Goal: Task Accomplishment & Management: Use online tool/utility

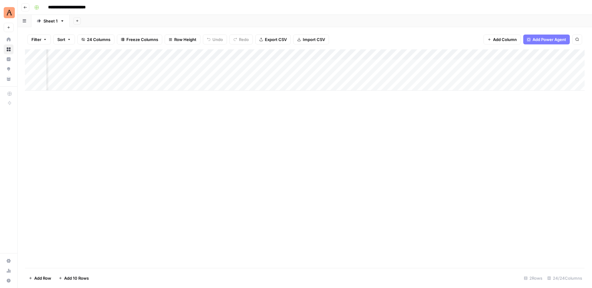
scroll to position [0, 702]
click at [308, 75] on div "Add Column" at bounding box center [305, 69] width 560 height 41
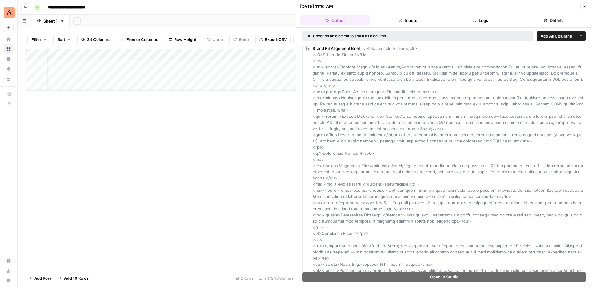
click at [583, 6] on icon "button" at bounding box center [585, 7] width 4 height 4
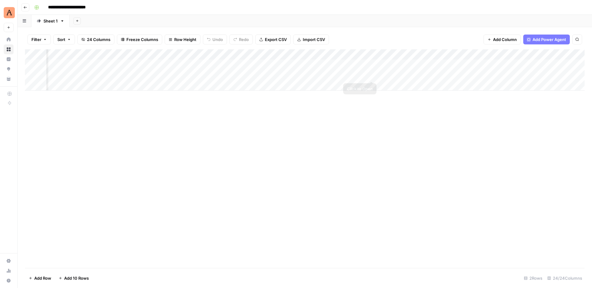
click at [369, 75] on div "Add Column" at bounding box center [305, 69] width 560 height 41
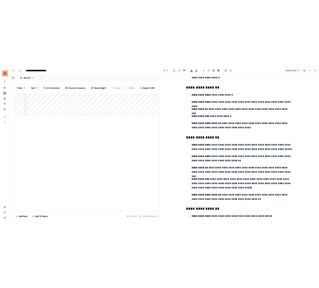
scroll to position [2265, 0]
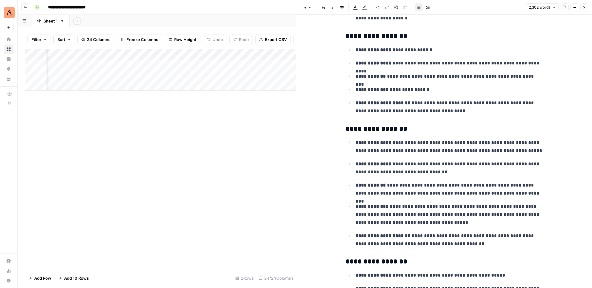
click at [585, 10] on button "Close" at bounding box center [585, 7] width 8 height 8
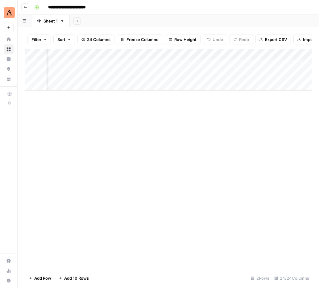
scroll to position [0, 890]
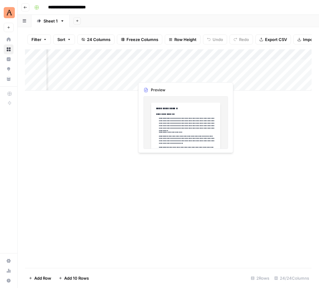
click at [185, 75] on div "Add Column" at bounding box center [168, 69] width 287 height 41
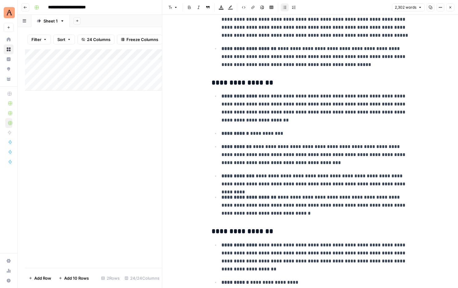
click at [96, 74] on div "Add Column" at bounding box center [93, 69] width 137 height 41
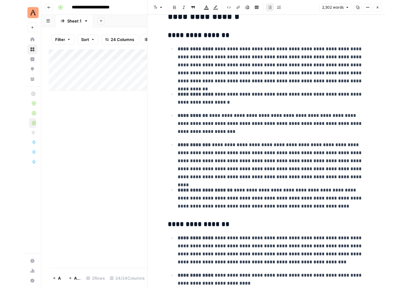
scroll to position [1757, 0]
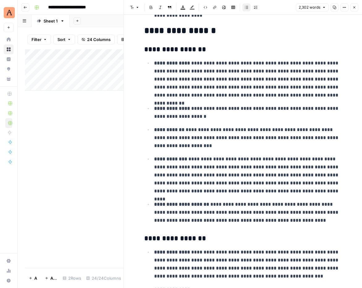
click at [71, 123] on div "Add Column" at bounding box center [74, 158] width 98 height 219
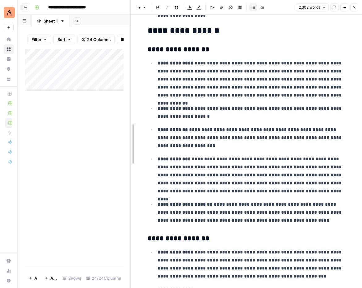
drag, startPoint x: 124, startPoint y: 32, endPoint x: 170, endPoint y: 29, distance: 46.4
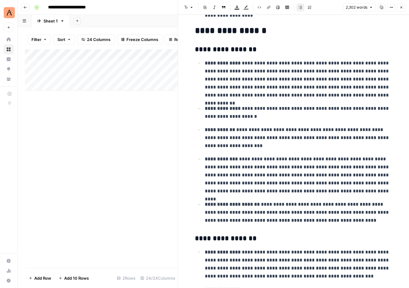
click at [143, 104] on div "Add Column" at bounding box center [101, 158] width 153 height 219
click at [144, 121] on div "Add Column" at bounding box center [101, 158] width 153 height 219
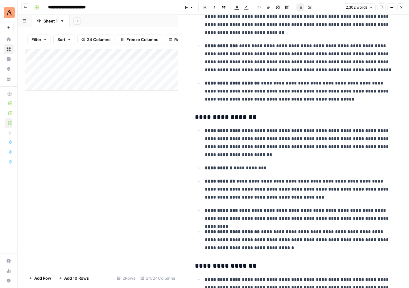
scroll to position [0, 0]
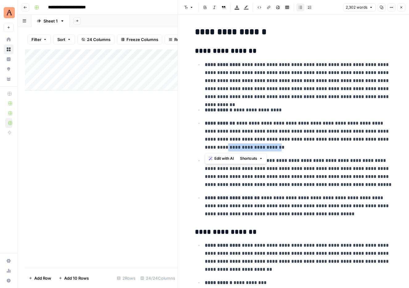
drag, startPoint x: 205, startPoint y: 147, endPoint x: 251, endPoint y: 146, distance: 46.0
click at [251, 146] on p "**********" at bounding box center [299, 135] width 188 height 32
copy p "**********"
click at [96, 64] on div "Add Column" at bounding box center [101, 69] width 153 height 41
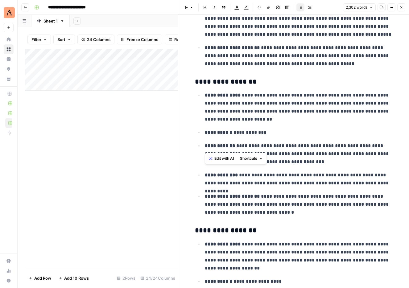
scroll to position [154, 0]
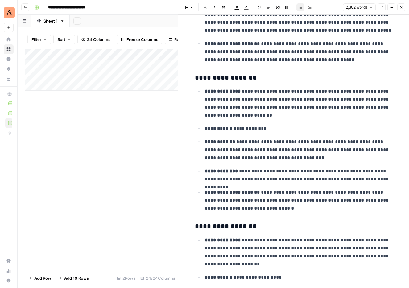
click at [283, 136] on ul "**********" at bounding box center [293, 150] width 197 height 126
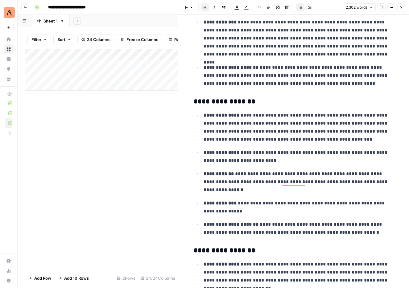
scroll to position [1903, 0]
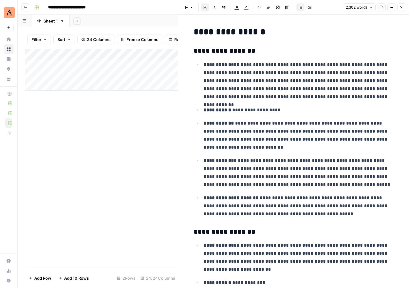
click at [210, 35] on h2 "**********" at bounding box center [292, 32] width 197 height 10
copy h2 "**********"
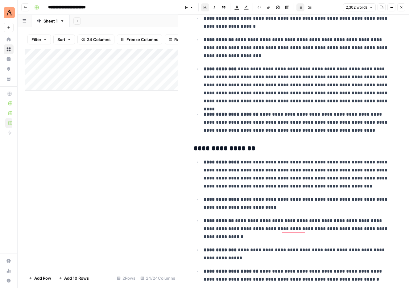
scroll to position [1675, 0]
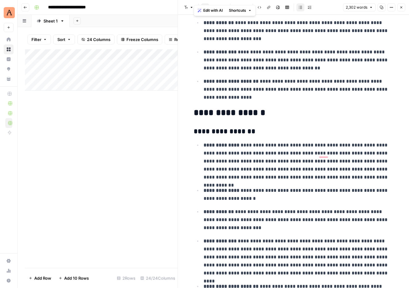
click at [240, 116] on h2 "**********" at bounding box center [292, 113] width 197 height 10
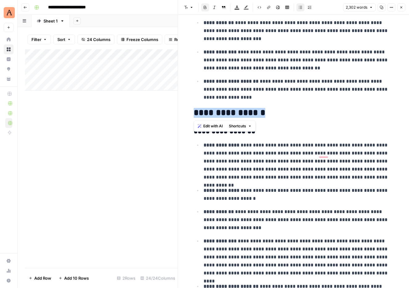
copy h2 "**********"
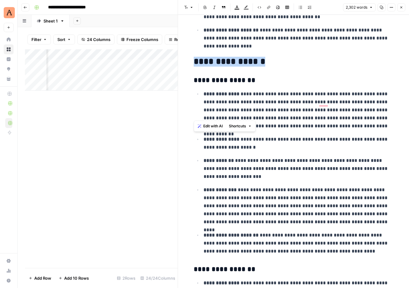
scroll to position [1694, 0]
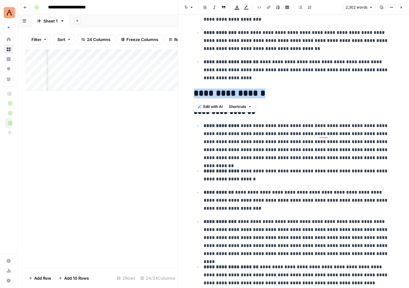
click at [401, 7] on icon "button" at bounding box center [402, 8] width 4 height 4
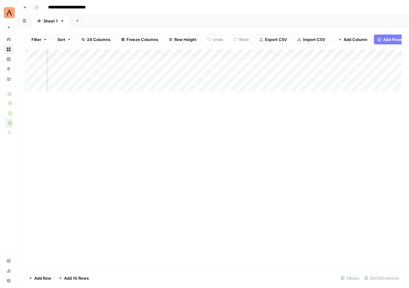
scroll to position [0, 987]
click at [230, 75] on div "Add Column" at bounding box center [213, 69] width 377 height 41
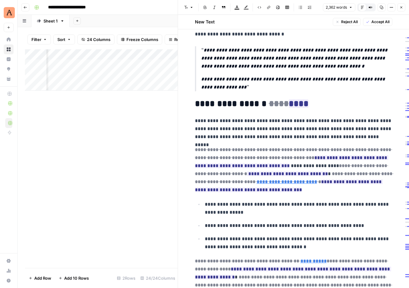
scroll to position [994, 0]
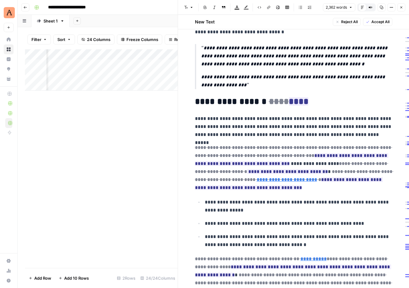
click at [403, 7] on span "Close" at bounding box center [403, 7] width 0 height 0
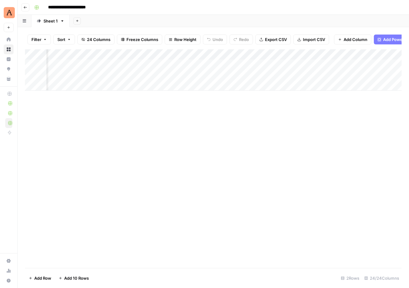
scroll to position [0, 983]
click at [178, 55] on div "Add Column" at bounding box center [213, 69] width 377 height 41
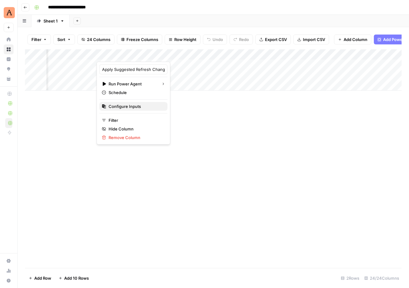
click at [134, 109] on span "Configure Inputs" at bounding box center [136, 106] width 54 height 6
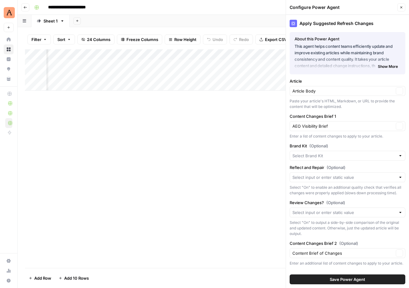
type input "Animalz"
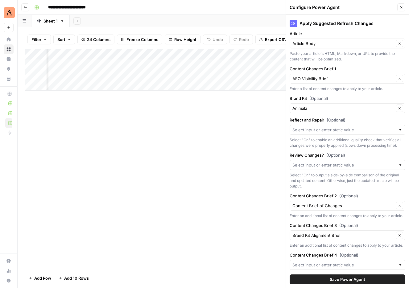
scroll to position [70, 0]
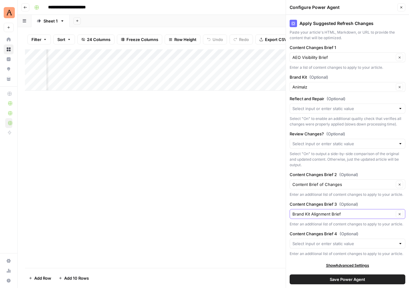
click at [399, 213] on icon "button" at bounding box center [399, 214] width 3 height 3
click at [400, 216] on button "Clear" at bounding box center [399, 213] width 7 height 7
click at [358, 215] on input "Content Changes Brief 3 (Optional)" at bounding box center [343, 214] width 102 height 6
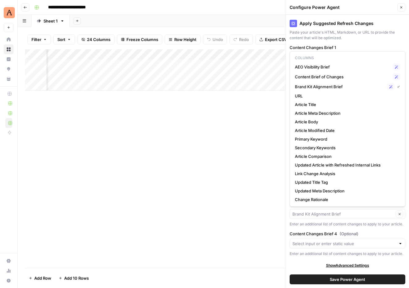
type input "Brand Kit Alignment Brief"
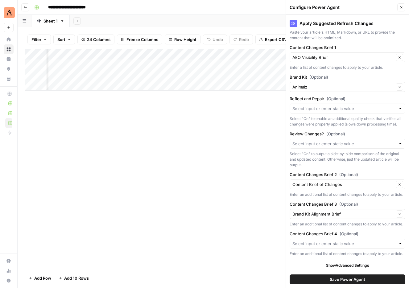
click at [274, 209] on div "Add Column" at bounding box center [213, 158] width 377 height 219
click at [354, 213] on input "Content Changes Brief 3 (Optional)" at bounding box center [343, 214] width 102 height 6
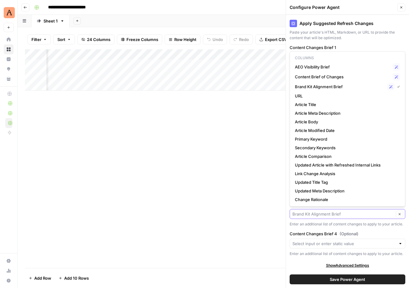
click at [400, 217] on button "Clear" at bounding box center [399, 213] width 7 height 7
type input "Brand Kit Alignment Brief"
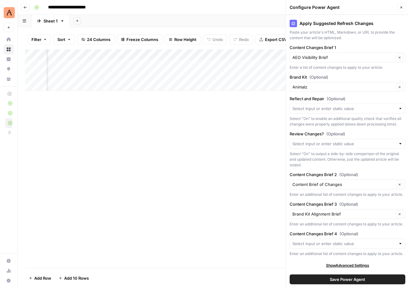
click at [394, 227] on div "Apply Suggested Refresh Changes About this Power Agent This agent helps content…" at bounding box center [347, 151] width 123 height 273
click at [400, 217] on button "Clear" at bounding box center [399, 213] width 7 height 7
click at [400, 215] on icon "button" at bounding box center [399, 214] width 3 height 3
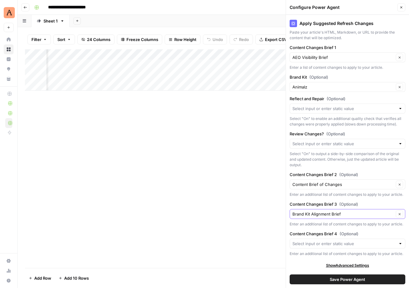
click at [400, 215] on icon "button" at bounding box center [399, 214] width 3 height 3
click at [400, 244] on div at bounding box center [400, 244] width 4 height 6
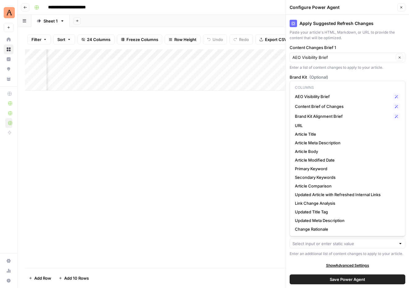
click at [400, 253] on div "Enter an additional list of content changes to apply to your article." at bounding box center [348, 254] width 116 height 6
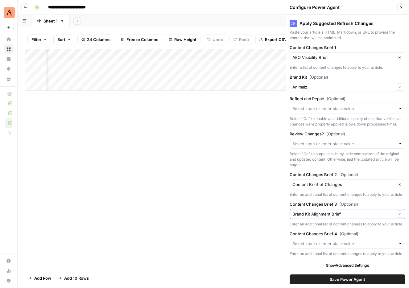
click at [399, 216] on button "Clear" at bounding box center [399, 213] width 7 height 7
click at [381, 214] on input "Content Changes Brief 3 (Optional)" at bounding box center [343, 214] width 102 height 6
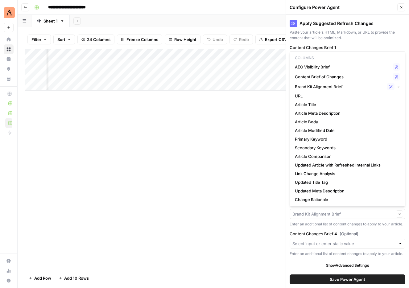
type input "Brand Kit Alignment Brief"
click at [366, 231] on label "Content Changes Brief 4 (Optional)" at bounding box center [348, 234] width 116 height 6
click at [366, 241] on input "Content Changes Brief 4 (Optional)" at bounding box center [343, 244] width 103 height 6
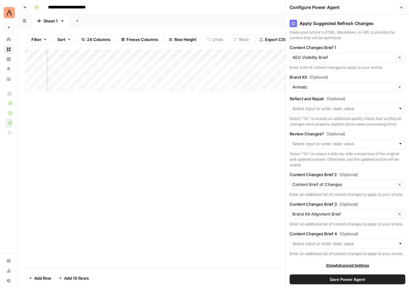
click at [381, 252] on div "Enter an additional list of content changes to apply to your article." at bounding box center [348, 254] width 116 height 6
click at [397, 216] on button "Clear" at bounding box center [399, 213] width 7 height 7
click at [401, 9] on icon "button" at bounding box center [402, 8] width 4 height 4
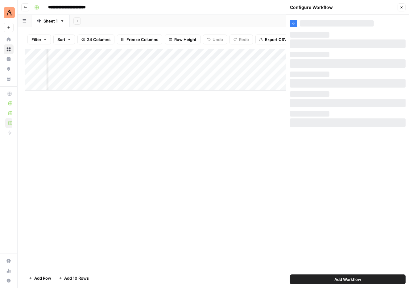
scroll to position [0, 0]
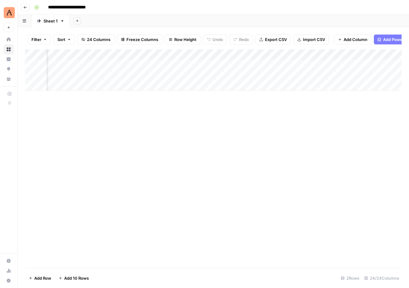
scroll to position [0, 915]
click at [246, 54] on div "Add Column" at bounding box center [213, 69] width 377 height 41
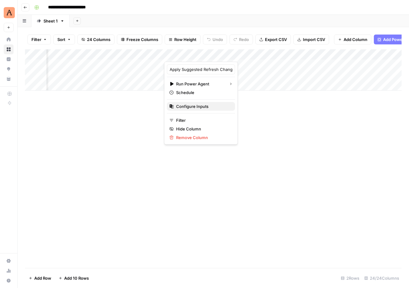
click at [204, 105] on span "Configure Inputs" at bounding box center [203, 106] width 54 height 6
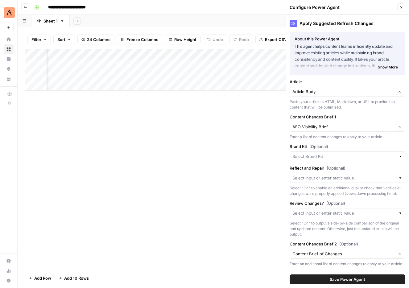
type input "Animalz"
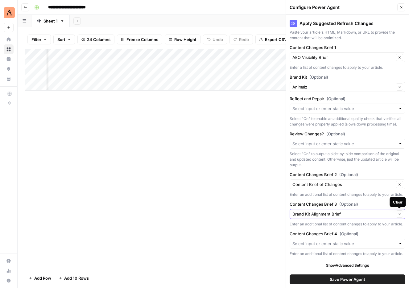
click at [398, 214] on icon "button" at bounding box center [399, 214] width 3 height 3
click at [400, 214] on icon "button" at bounding box center [400, 214] width 2 height 2
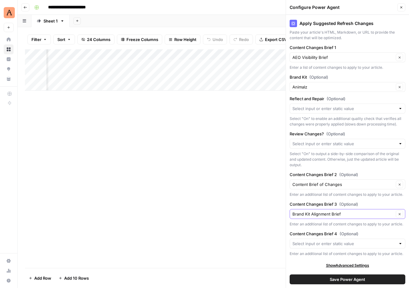
click at [400, 214] on icon "button" at bounding box center [400, 214] width 2 height 2
click at [396, 212] on button "Clear" at bounding box center [399, 213] width 7 height 7
click at [367, 212] on input "Content Changes Brief 3 (Optional)" at bounding box center [343, 214] width 102 height 6
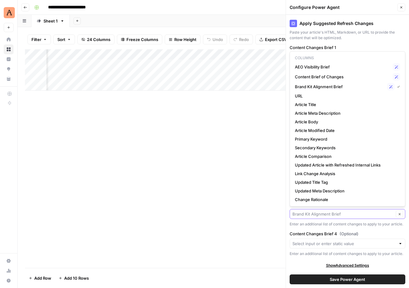
click at [400, 212] on button "Clear" at bounding box center [399, 213] width 7 height 7
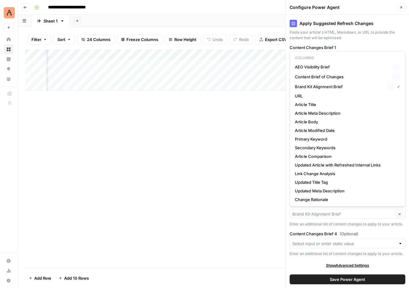
type input "Brand Kit Alignment Brief"
click at [400, 222] on div "Enter an additional list of content changes to apply to your article." at bounding box center [348, 225] width 116 height 6
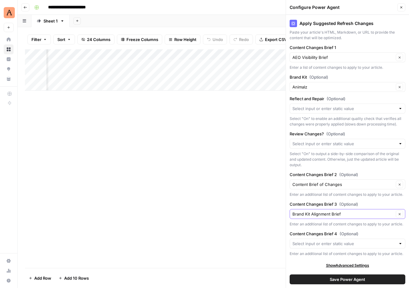
click at [400, 216] on button "Clear" at bounding box center [399, 213] width 7 height 7
click at [385, 215] on input "Content Changes Brief 3 (Optional)" at bounding box center [343, 214] width 102 height 6
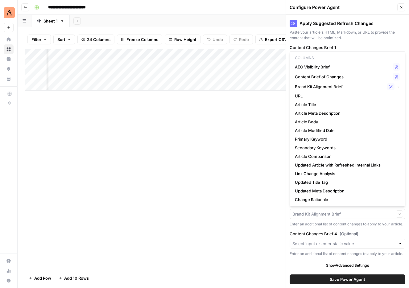
type input "Brand Kit Alignment Brief"
click at [397, 224] on div "Enter an additional list of content changes to apply to your article." at bounding box center [348, 225] width 116 height 6
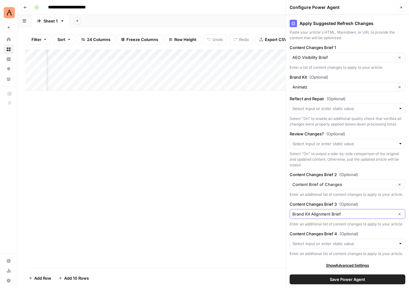
click at [399, 214] on icon "button" at bounding box center [400, 214] width 2 height 2
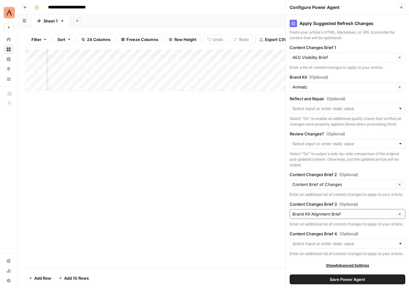
click at [399, 214] on icon "button" at bounding box center [400, 214] width 2 height 2
click at [399, 87] on icon "button" at bounding box center [399, 86] width 3 height 3
click at [398, 54] on button "Clear" at bounding box center [399, 57] width 7 height 7
click at [398, 58] on icon "button" at bounding box center [399, 57] width 3 height 3
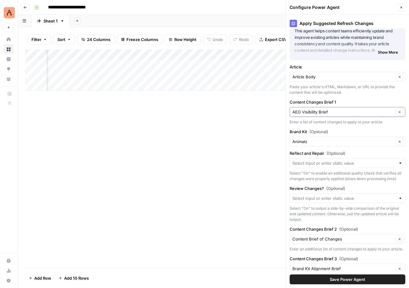
scroll to position [0, 0]
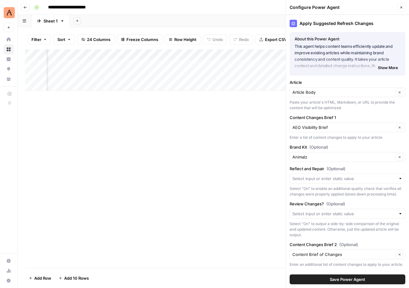
click at [386, 69] on span "Show More" at bounding box center [388, 68] width 20 height 6
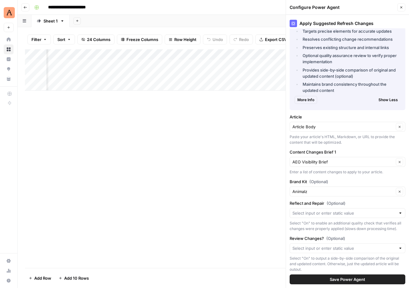
scroll to position [189, 0]
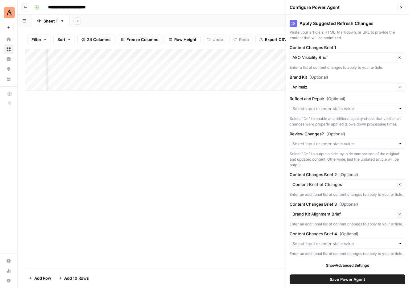
click at [400, 6] on icon "button" at bounding box center [402, 8] width 4 height 4
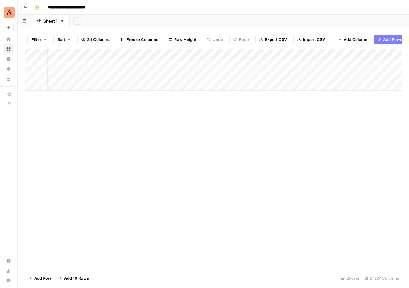
scroll to position [0, 1299]
click at [379, 54] on span "Add Column" at bounding box center [388, 55] width 22 height 6
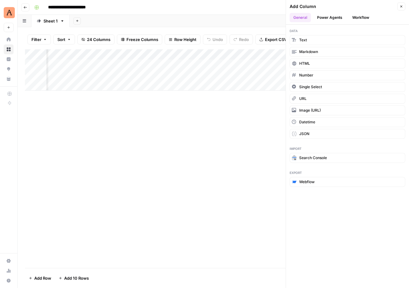
click at [336, 18] on button "Power Agents" at bounding box center [329, 17] width 33 height 9
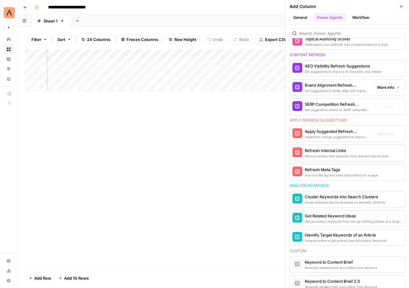
scroll to position [313, 0]
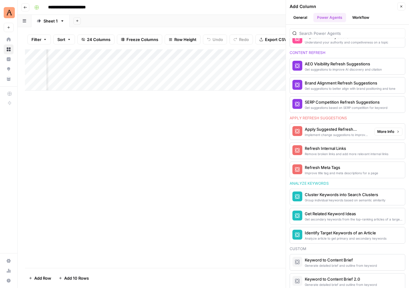
click at [359, 130] on div "Apply Suggested Refresh Changes" at bounding box center [337, 129] width 65 height 6
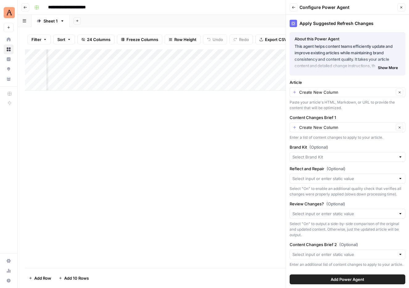
click at [400, 8] on icon "button" at bounding box center [402, 8] width 4 height 4
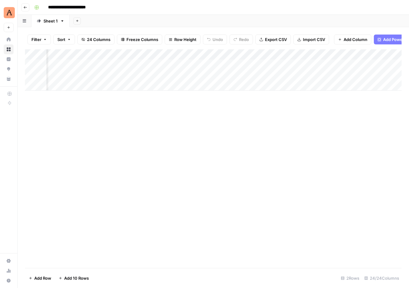
scroll to position [0, 989]
click at [319, 55] on div "Add Column" at bounding box center [213, 69] width 377 height 41
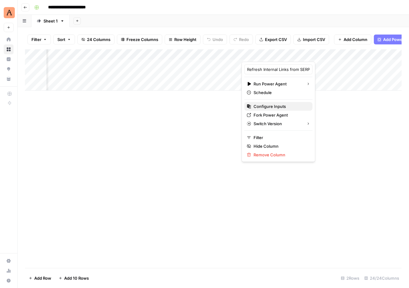
click at [268, 105] on span "Configure Inputs" at bounding box center [281, 106] width 54 height 6
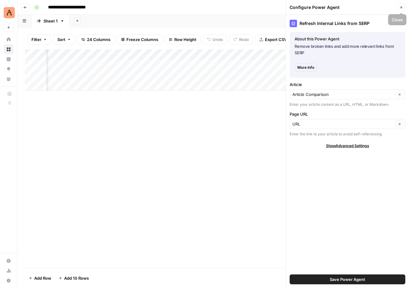
click at [401, 6] on icon "button" at bounding box center [402, 8] width 4 height 4
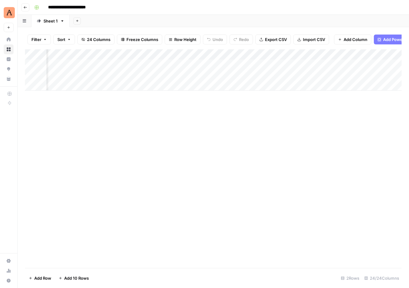
scroll to position [0, 934]
click at [226, 54] on div "Add Column" at bounding box center [213, 69] width 377 height 41
type input "Apply Suggested Refresh Changes"
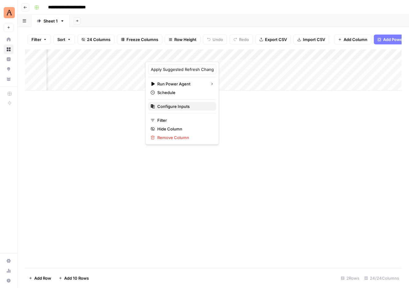
click at [176, 104] on span "Configure Inputs" at bounding box center [184, 106] width 54 height 6
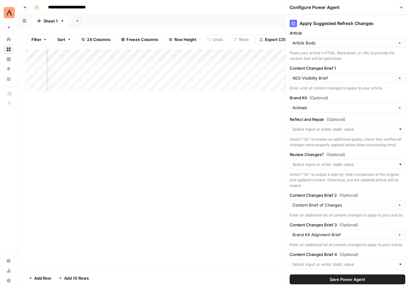
scroll to position [48, 0]
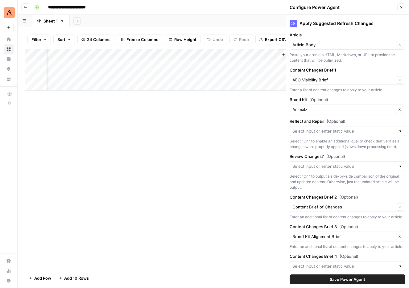
click at [401, 4] on button "Close" at bounding box center [401, 7] width 8 height 8
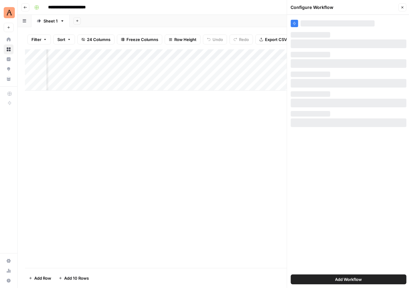
scroll to position [0, 0]
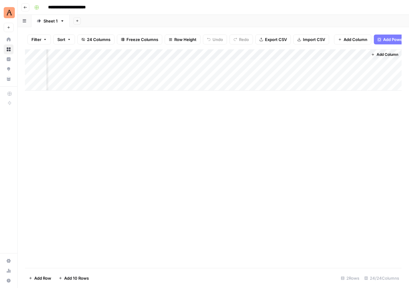
click at [380, 53] on span "Add Column" at bounding box center [388, 55] width 22 height 6
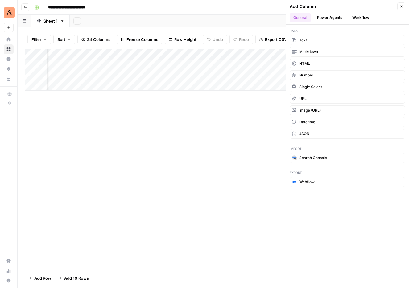
click at [332, 17] on button "Power Agents" at bounding box center [329, 17] width 33 height 9
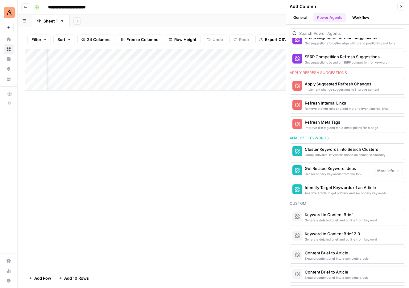
scroll to position [340, 0]
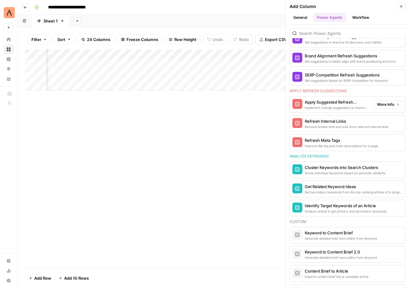
click at [355, 101] on div "Apply Suggested Refresh Changes" at bounding box center [337, 102] width 65 height 6
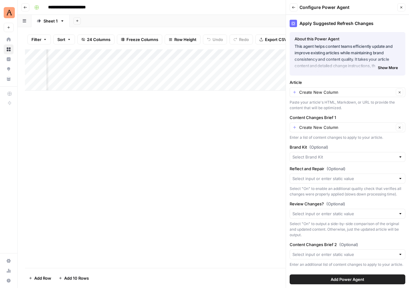
click at [351, 96] on div "Create New Column Clear" at bounding box center [348, 92] width 116 height 10
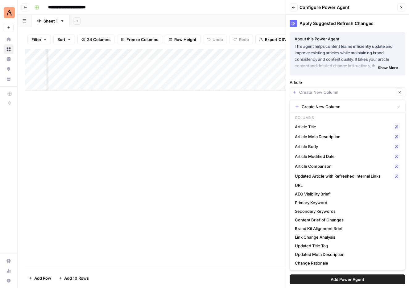
type input "Create New Column"
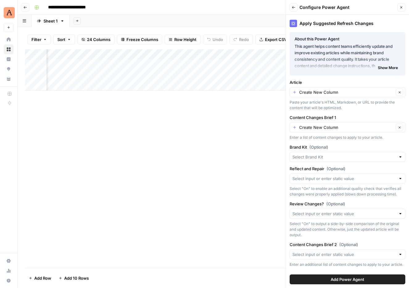
click at [358, 48] on p "This agent helps content teams efficiently update and improve existing articles…" at bounding box center [348, 56] width 106 height 26
click at [344, 90] on input "Article" at bounding box center [346, 92] width 95 height 6
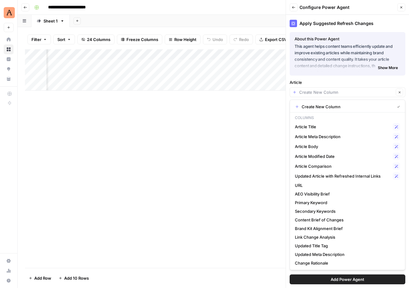
type input "Create New Column"
click at [347, 46] on p "This agent helps content teams efficiently update and improve existing articles…" at bounding box center [348, 56] width 106 height 26
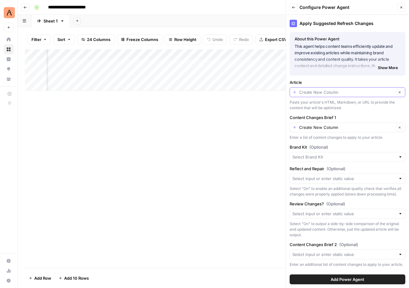
click at [338, 91] on input "Article" at bounding box center [346, 92] width 95 height 6
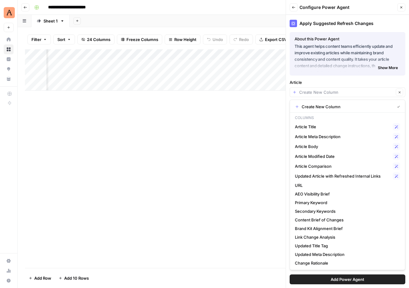
type input "Create New Column"
click at [345, 53] on p "This agent helps content teams efficiently update and improve existing articles…" at bounding box center [348, 56] width 106 height 26
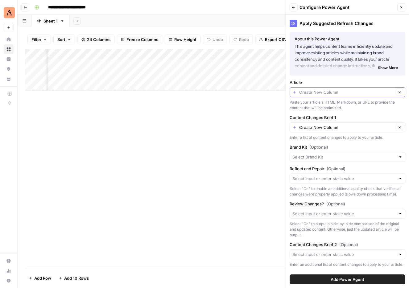
click at [338, 91] on input "Article" at bounding box center [346, 92] width 95 height 6
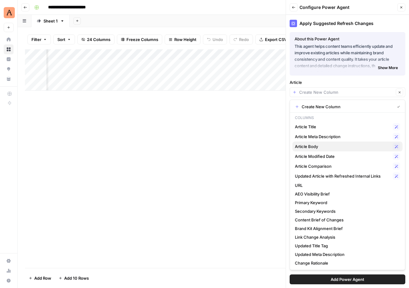
click at [328, 147] on span "Article Body" at bounding box center [342, 146] width 95 height 6
type input "Article Body"
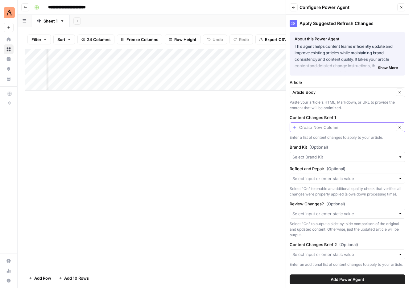
click at [360, 130] on input "Content Changes Brief 1" at bounding box center [346, 127] width 95 height 6
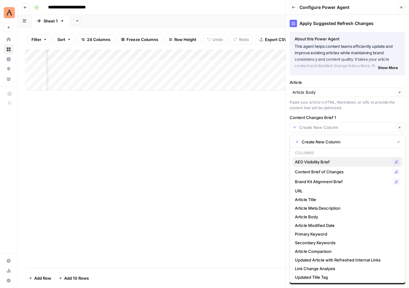
click at [347, 163] on span "AEO Visibility Brief" at bounding box center [342, 162] width 95 height 6
type input "AEO Visibility Brief"
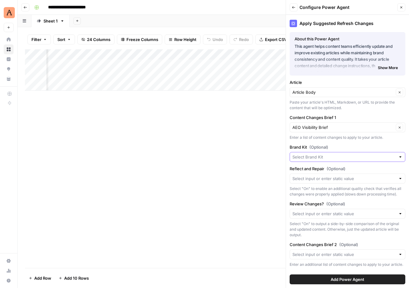
click at [331, 156] on input "Brand Kit (Optional)" at bounding box center [343, 157] width 103 height 6
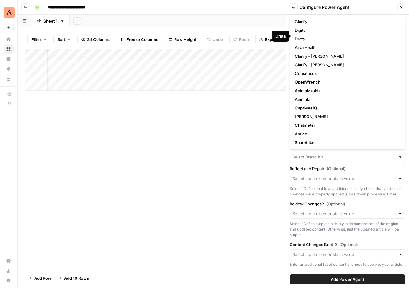
scroll to position [10, 0]
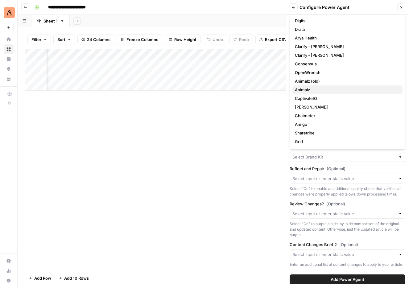
click at [317, 88] on span "Animalz" at bounding box center [346, 90] width 103 height 6
type input "Animalz"
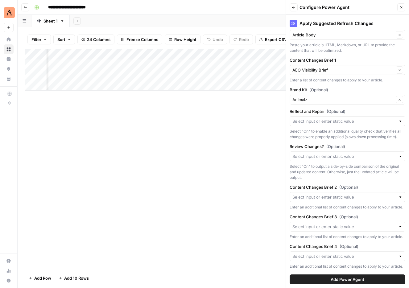
scroll to position [60, 0]
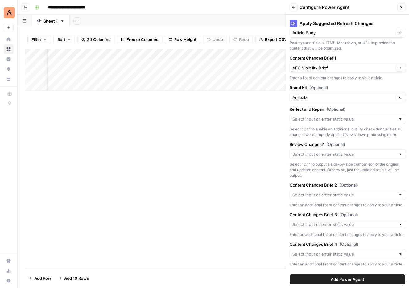
click at [360, 198] on div at bounding box center [348, 195] width 116 height 10
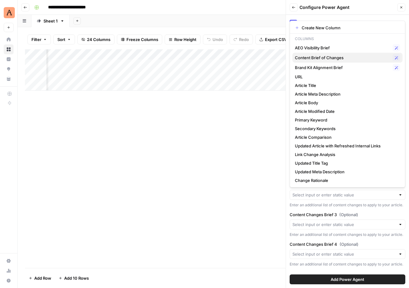
click at [359, 56] on span "Content Brief of Changes" at bounding box center [342, 58] width 95 height 6
type input "Content Brief of Changes"
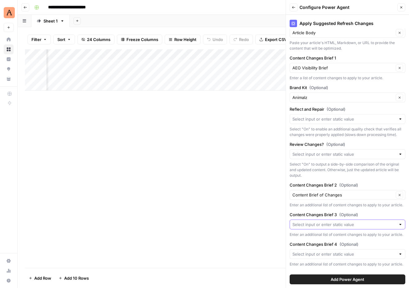
click at [341, 226] on input "Content Changes Brief 3 (Optional)" at bounding box center [343, 225] width 103 height 6
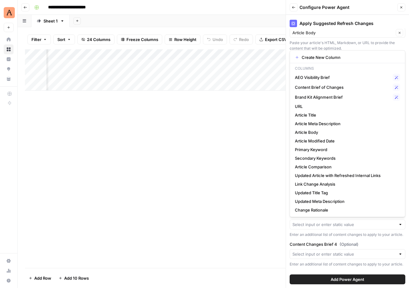
click at [249, 185] on div "Add Column" at bounding box center [213, 158] width 377 height 219
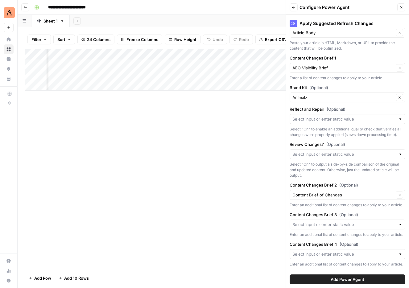
click at [337, 280] on span "Add Power Agent" at bounding box center [348, 279] width 34 height 6
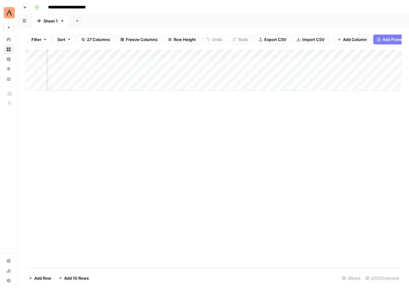
scroll to position [0, 1512]
click at [206, 75] on div "Add Column" at bounding box center [213, 69] width 377 height 41
click at [318, 111] on div "Add Column" at bounding box center [213, 158] width 377 height 219
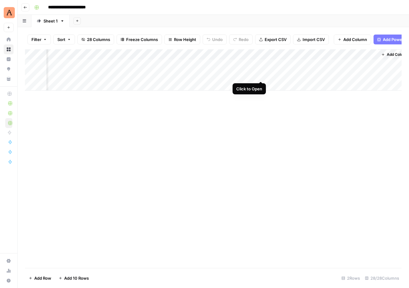
click at [259, 73] on div "Add Column" at bounding box center [213, 69] width 377 height 41
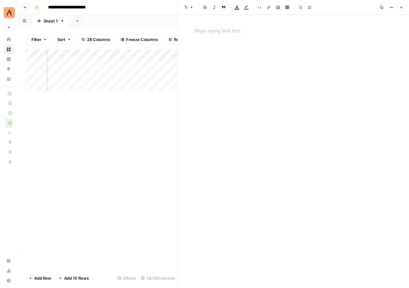
click at [403, 6] on icon "button" at bounding box center [402, 8] width 4 height 4
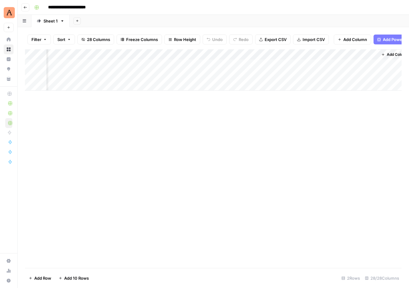
scroll to position [0, 1567]
click at [305, 73] on div "Add Column" at bounding box center [213, 69] width 377 height 41
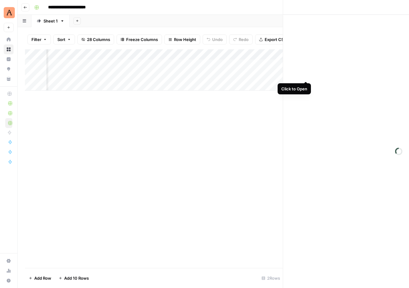
scroll to position [0, 1564]
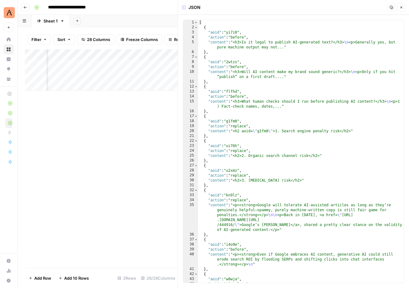
click at [404, 7] on button "Close" at bounding box center [401, 7] width 8 height 8
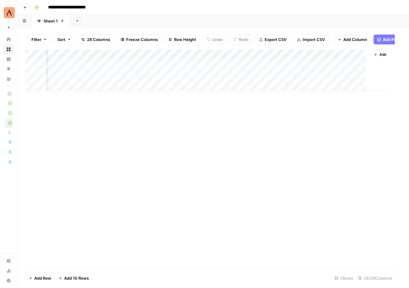
scroll to position [0, 1560]
click at [361, 77] on div "Add Column" at bounding box center [213, 69] width 377 height 41
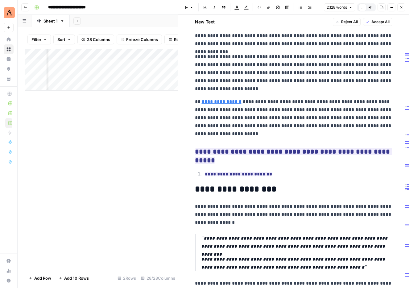
scroll to position [1752, 0]
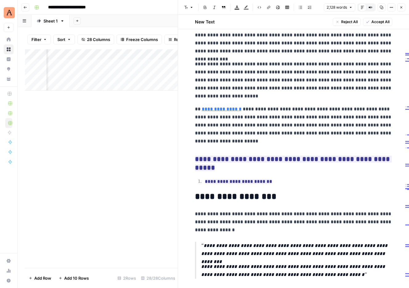
click at [400, 5] on button "Close" at bounding box center [401, 7] width 8 height 8
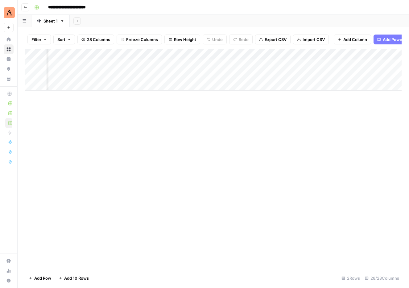
scroll to position [0, 326]
click at [210, 77] on div "Add Column" at bounding box center [213, 69] width 377 height 41
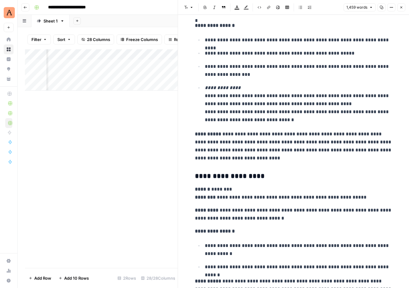
scroll to position [1755, 0]
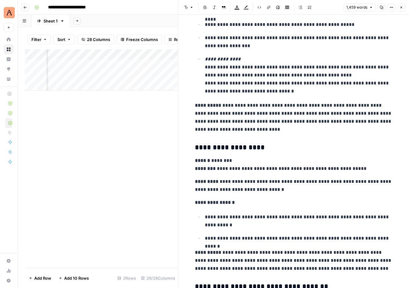
click at [401, 9] on button "Close" at bounding box center [401, 7] width 8 height 8
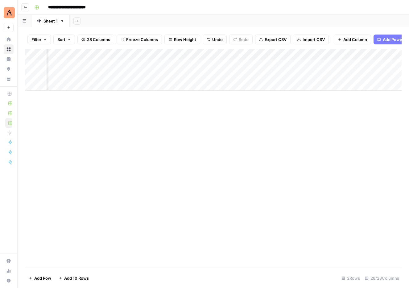
scroll to position [0, 1506]
click at [247, 74] on div "Add Column" at bounding box center [213, 69] width 377 height 41
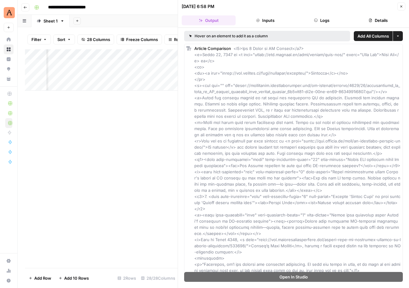
click at [401, 6] on icon "button" at bounding box center [401, 7] width 2 height 2
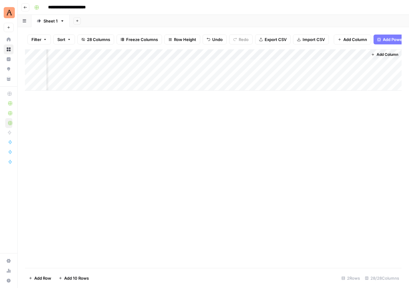
click at [353, 74] on div "Add Column" at bounding box center [213, 69] width 377 height 41
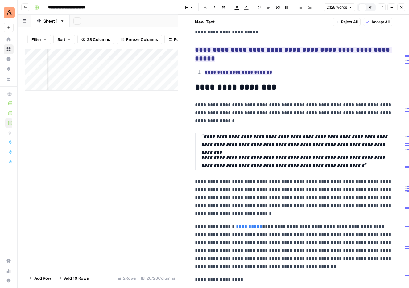
scroll to position [1941, 0]
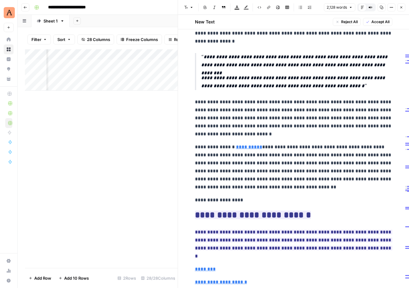
click at [401, 7] on icon "button" at bounding box center [401, 7] width 2 height 2
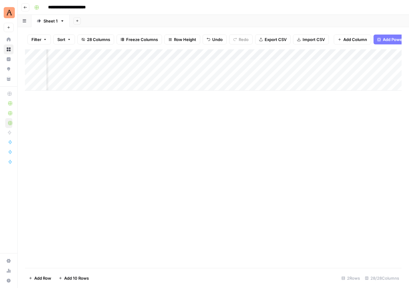
scroll to position [0, 614]
click at [303, 75] on div "Add Column" at bounding box center [213, 69] width 377 height 41
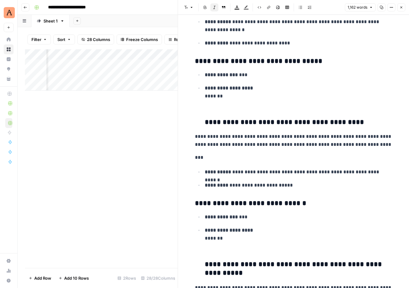
scroll to position [2134, 0]
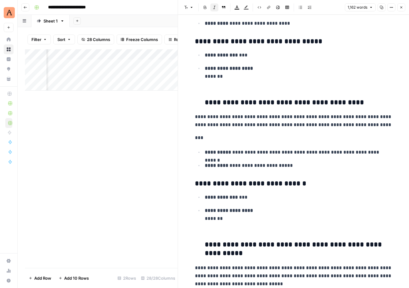
click at [403, 6] on icon "button" at bounding box center [402, 8] width 4 height 4
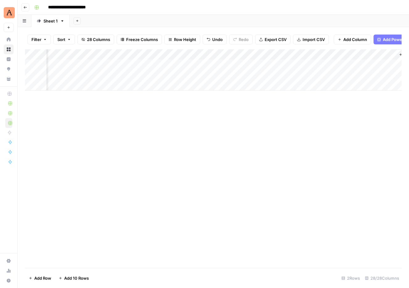
scroll to position [0, 1567]
click at [353, 75] on div "Add Column" at bounding box center [213, 69] width 377 height 41
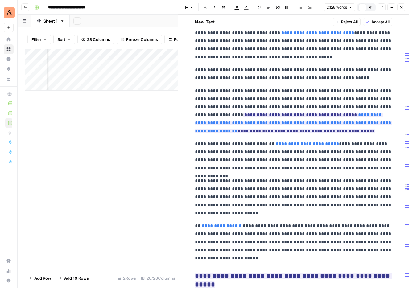
scroll to position [1629, 0]
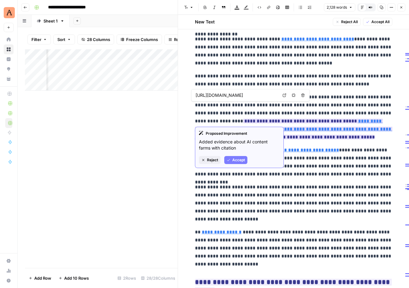
click at [360, 119] on link "**********" at bounding box center [293, 129] width 197 height 21
type input "[URL][DOMAIN_NAME]"
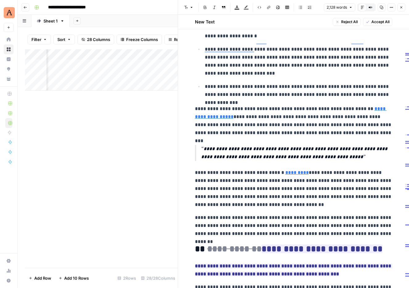
scroll to position [0, 0]
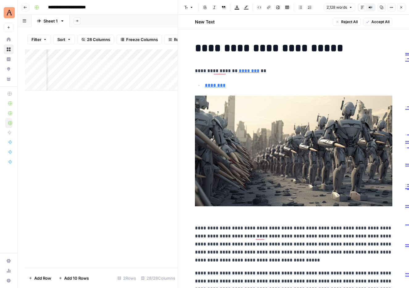
click at [404, 7] on button "Close" at bounding box center [401, 7] width 8 height 8
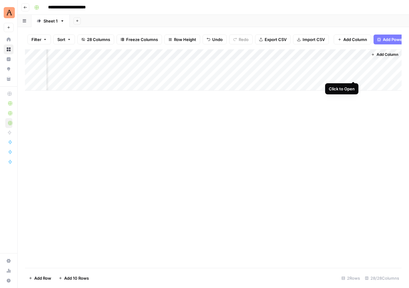
click at [354, 75] on div "Add Column" at bounding box center [213, 69] width 377 height 41
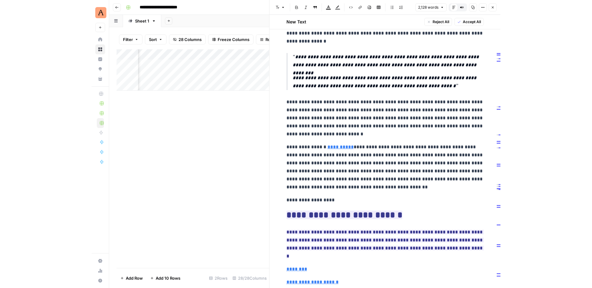
scroll to position [1713, 0]
